Goal: Information Seeking & Learning: Learn about a topic

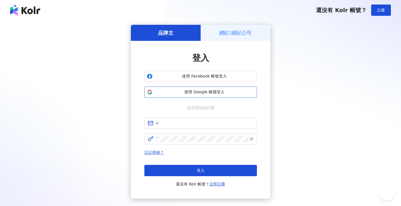
click at [217, 94] on span "使用 Google 帳號登入" at bounding box center [205, 92] width 100 height 6
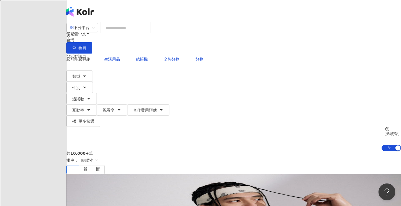
drag, startPoint x: 38, startPoint y: 144, endPoint x: 82, endPoint y: 75, distance: 81.8
click at [80, 85] on span "性別" at bounding box center [76, 87] width 8 height 5
click at [92, 56] on span "男" at bounding box center [87, 53] width 8 height 6
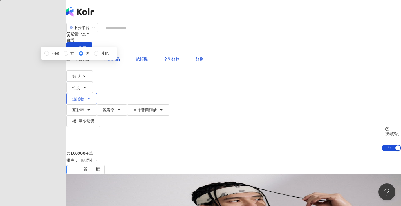
click at [97, 93] on button "追蹤數" at bounding box center [81, 98] width 30 height 11
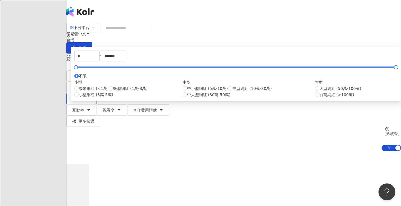
click at [84, 96] on span "追蹤數" at bounding box center [78, 98] width 12 height 5
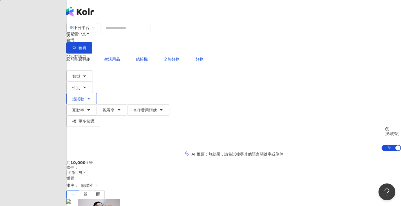
click at [91, 96] on icon "button" at bounding box center [88, 98] width 5 height 5
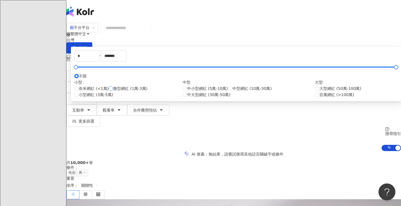
click at [147, 91] on span "微型網紅 (1萬-3萬)" at bounding box center [130, 88] width 34 height 6
type input "*****"
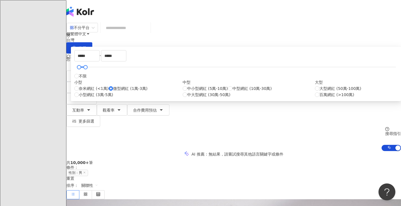
click at [106, 151] on div "AI 推薦 ： 無結果，請嘗試搜尋其他語言關鍵字或條件" at bounding box center [233, 154] width 334 height 6
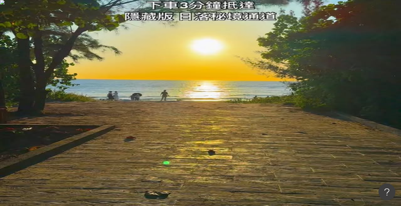
click at [76, 119] on icon "button" at bounding box center [74, 121] width 4 height 4
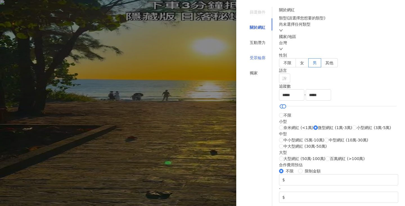
click at [260, 52] on div "受眾輪廓" at bounding box center [257, 57] width 29 height 11
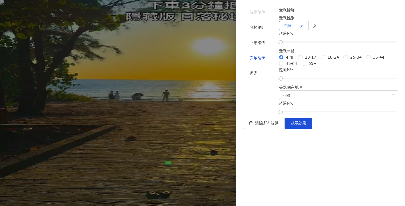
click at [309, 30] on label "男" at bounding box center [302, 25] width 13 height 9
drag, startPoint x: 291, startPoint y: 66, endPoint x: 316, endPoint y: 68, distance: 25.4
click at [311, 44] on div at bounding box center [309, 42] width 3 height 3
click at [306, 125] on span "顯示結果" at bounding box center [299, 123] width 16 height 5
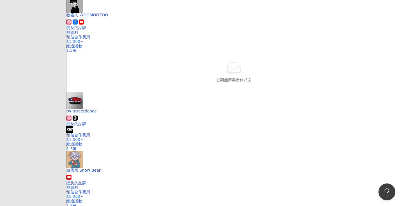
scroll to position [450, 0]
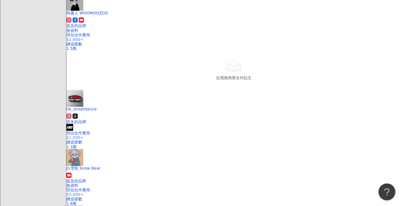
drag, startPoint x: 13, startPoint y: 145, endPoint x: 153, endPoint y: 99, distance: 147.5
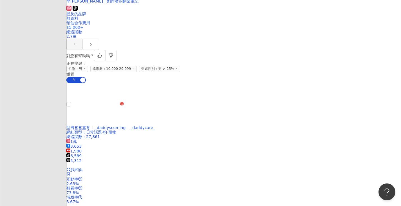
scroll to position [816, 0]
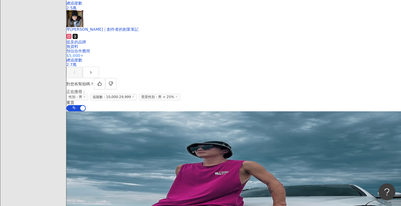
drag, startPoint x: 10, startPoint y: 132, endPoint x: 115, endPoint y: 131, distance: 104.6
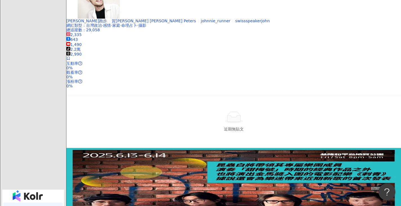
scroll to position [1097, 0]
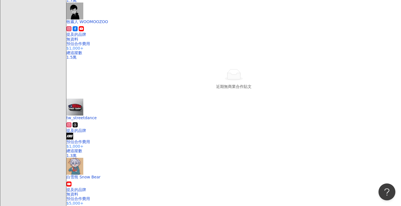
scroll to position [1173, 0]
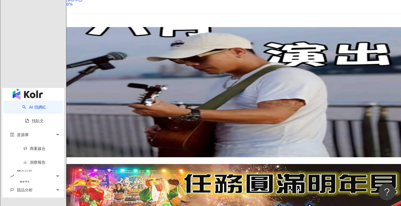
click at [31, 149] on div "AI 找網紅 找貼文 資源庫 商案媒合 洞察報告 趨勢分析 BETA 競品分析" at bounding box center [33, 149] width 62 height 98
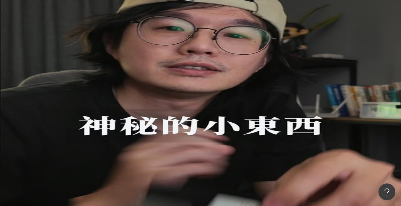
scroll to position [84, 0]
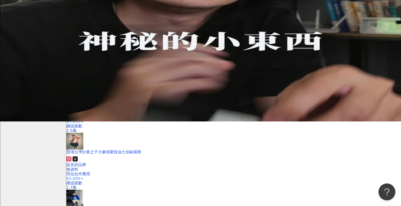
drag, startPoint x: 0, startPoint y: 140, endPoint x: 101, endPoint y: 132, distance: 100.9
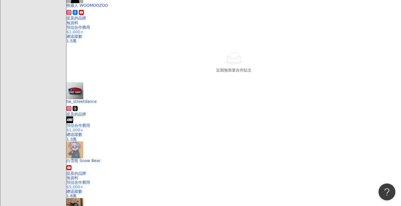
scroll to position [506, 0]
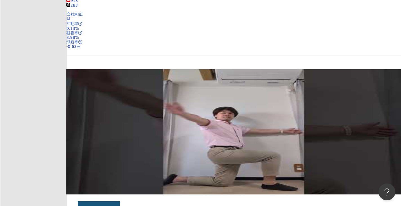
scroll to position [1013, 0]
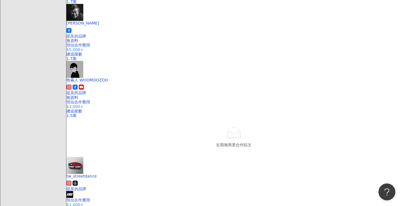
scroll to position [982, 0]
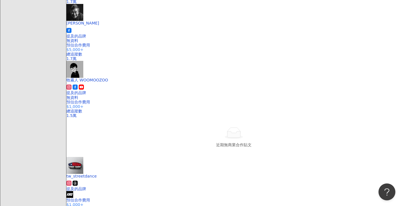
scroll to position [1000, 0]
